Goal: Task Accomplishment & Management: Complete application form

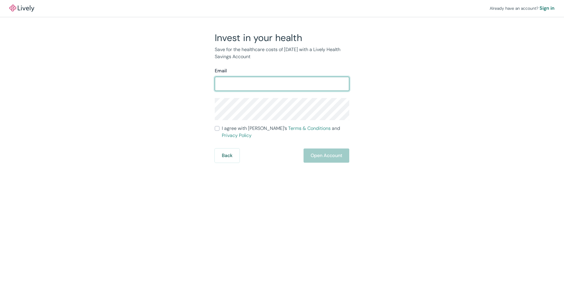
type input "[PERSON_NAME][EMAIL_ADDRESS][DOMAIN_NAME]"
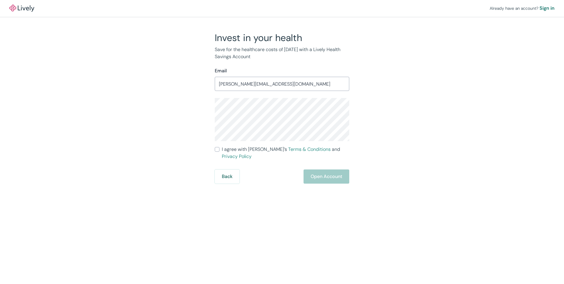
click at [217, 148] on input "I agree with Lively’s Terms & Conditions and Privacy Policy" at bounding box center [217, 149] width 5 height 5
checkbox input "true"
click at [329, 169] on button "Open Account" at bounding box center [327, 176] width 46 height 14
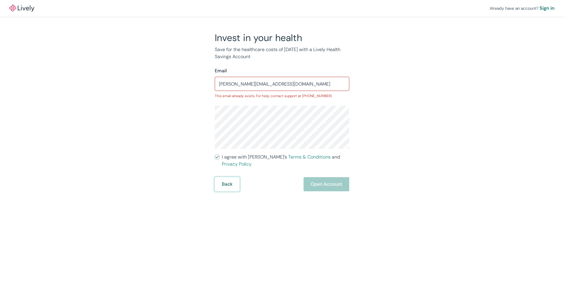
click at [230, 177] on button "Back" at bounding box center [227, 184] width 25 height 14
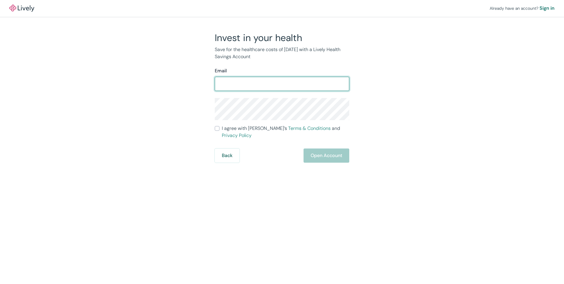
type input "[PERSON_NAME][EMAIL_ADDRESS][DOMAIN_NAME]"
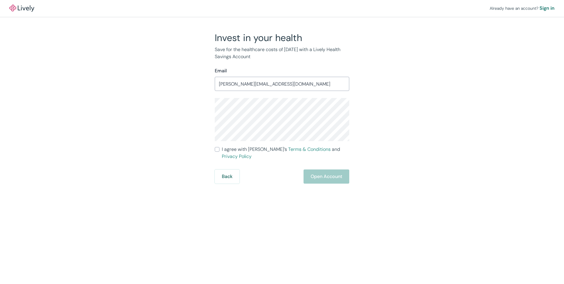
click at [217, 147] on input "I agree with Lively’s Terms & Conditions and Privacy Policy" at bounding box center [217, 149] width 5 height 5
checkbox input "true"
click at [339, 173] on button "Open Account" at bounding box center [327, 176] width 46 height 14
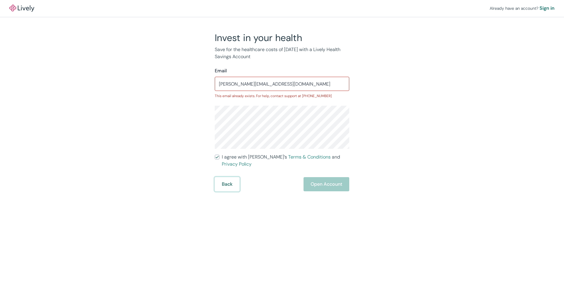
click at [227, 180] on button "Back" at bounding box center [227, 184] width 25 height 14
